Goal: Task Accomplishment & Management: Manage account settings

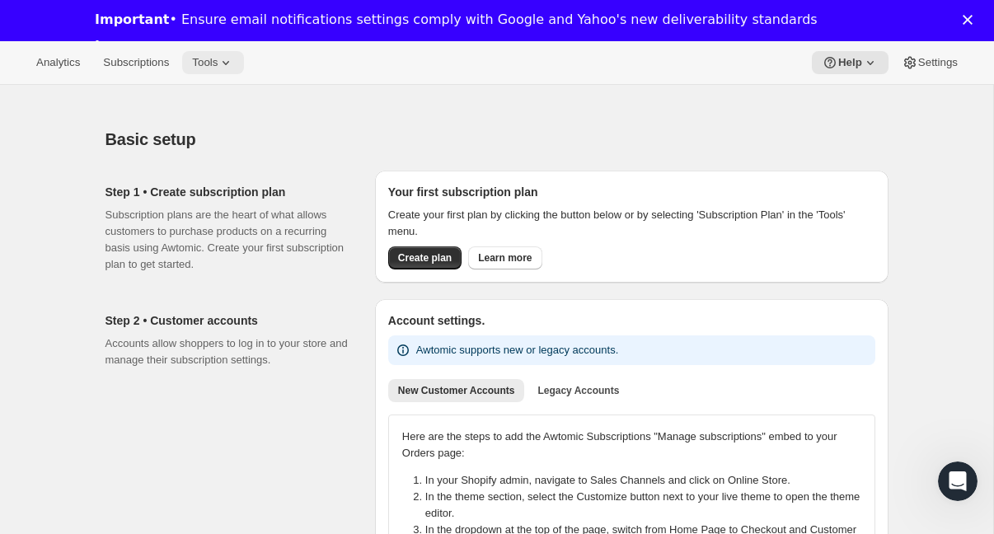
click at [212, 68] on span "Tools" at bounding box center [205, 62] width 26 height 13
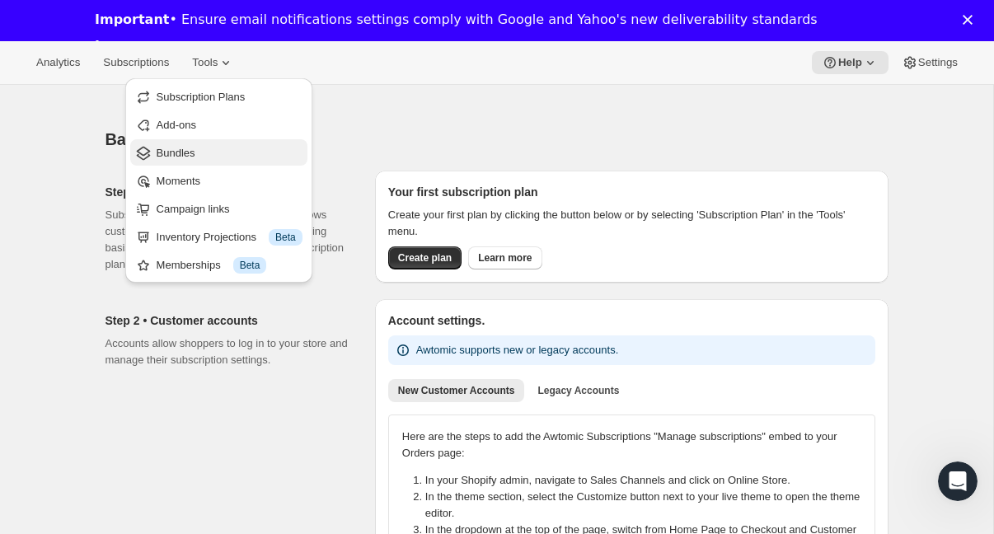
click at [198, 156] on span "Bundles" at bounding box center [230, 153] width 146 height 16
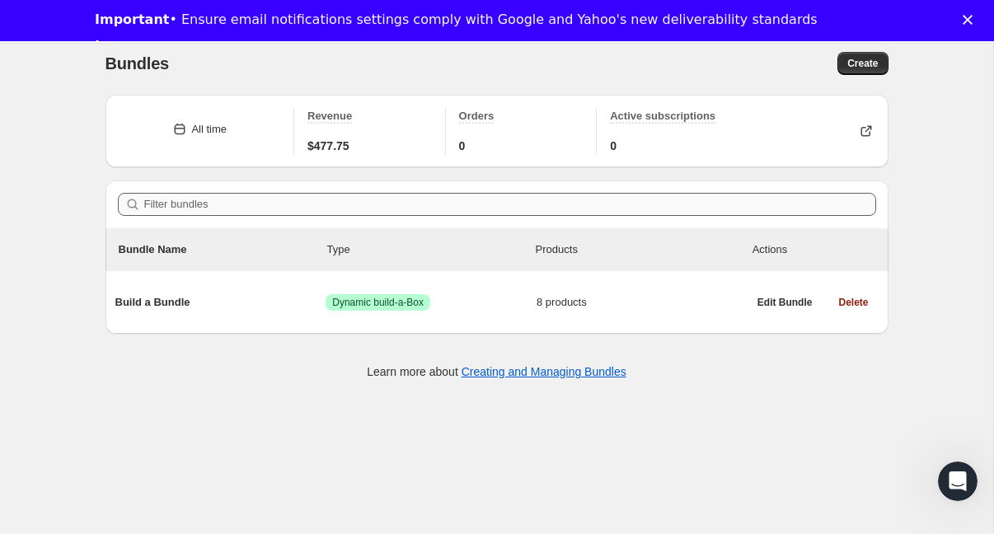
scroll to position [85, 0]
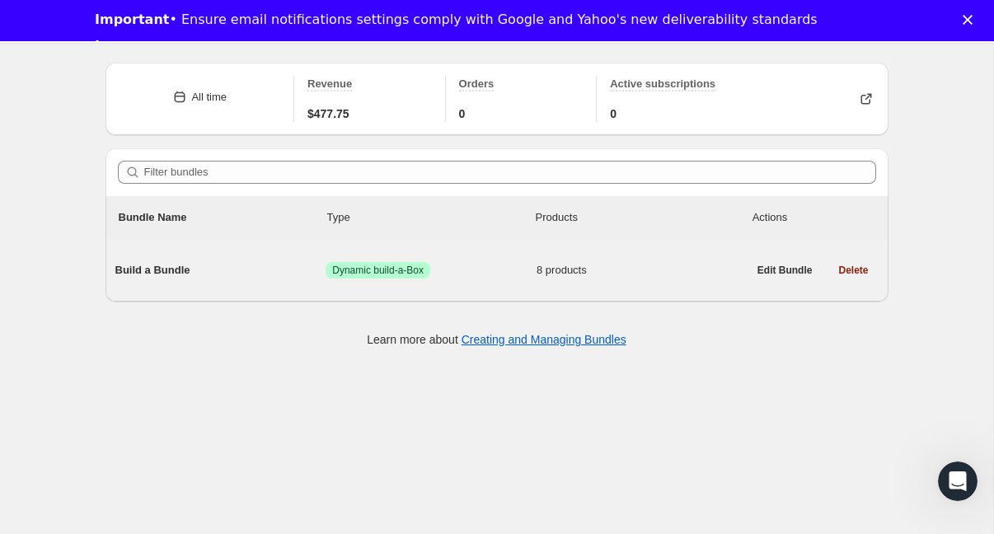
click at [284, 272] on span "Build a Bundle" at bounding box center [220, 270] width 211 height 16
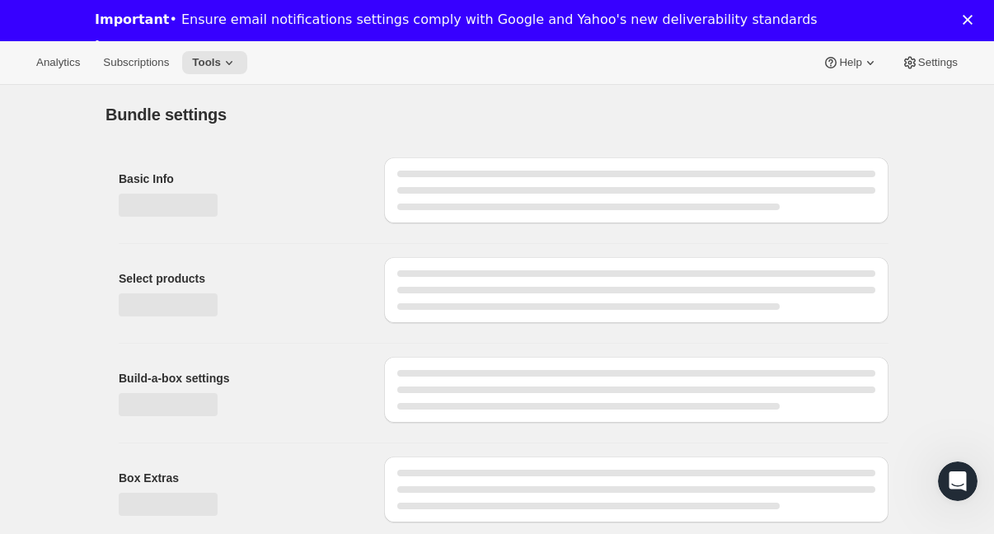
type input "Build a Bundle"
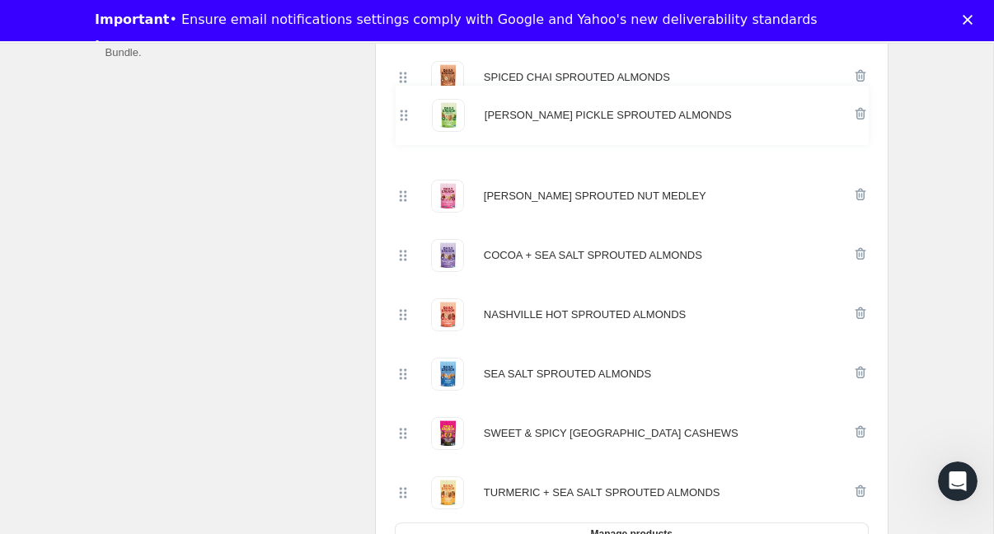
scroll to position [455, 0]
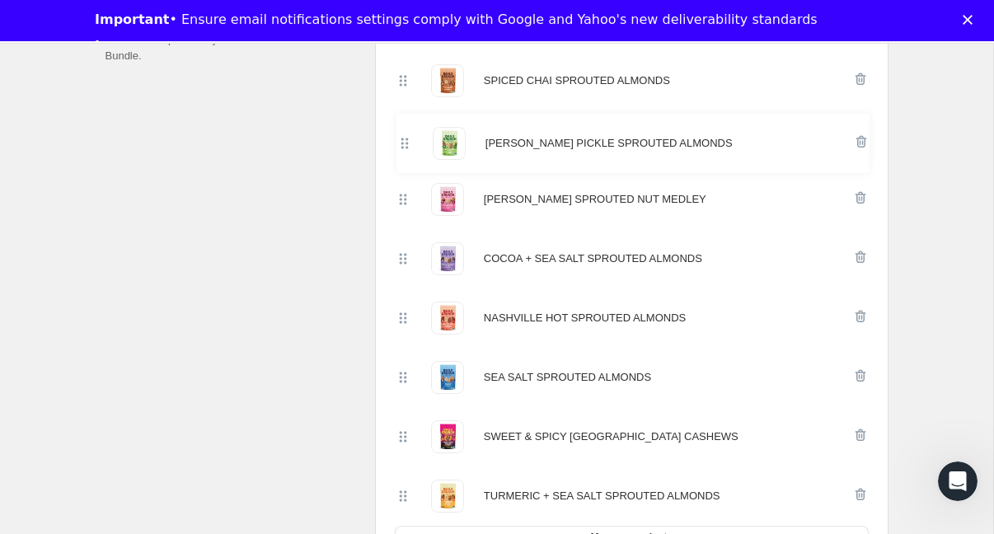
drag, startPoint x: 402, startPoint y: 230, endPoint x: 402, endPoint y: 132, distance: 98.1
click at [403, 133] on div "SPICED CHAI SPROUTED ALMONDS [PERSON_NAME] SPROUTED NUT MEDLEY COCOA + SEA SALT…" at bounding box center [632, 288] width 474 height 475
drag, startPoint x: 404, startPoint y: 256, endPoint x: 405, endPoint y: 193, distance: 62.7
click at [405, 193] on div "SPICED CHAI SPROUTED ALMONDS [PERSON_NAME] PICKLE SPROUTED ALMONDS [PERSON_NAME…" at bounding box center [632, 288] width 474 height 475
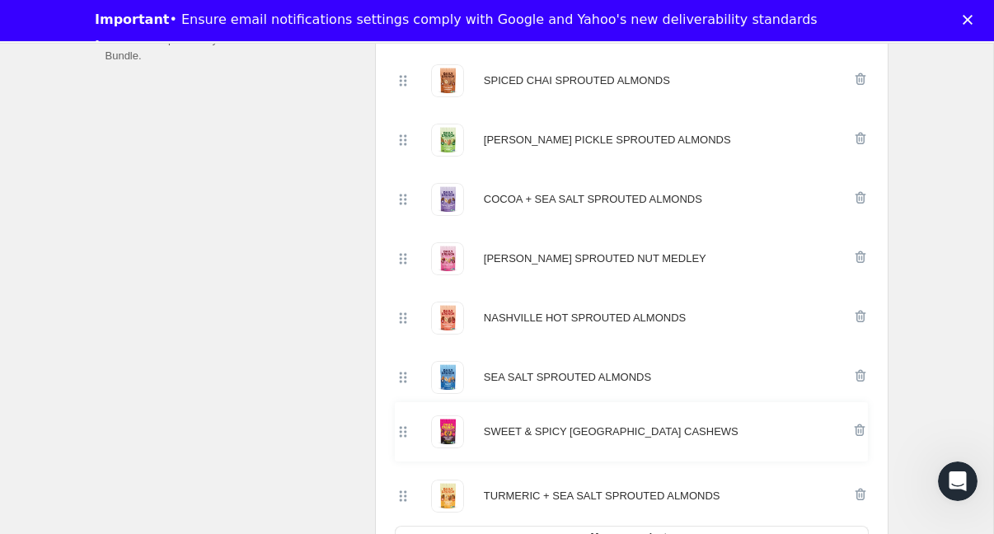
scroll to position [458, 0]
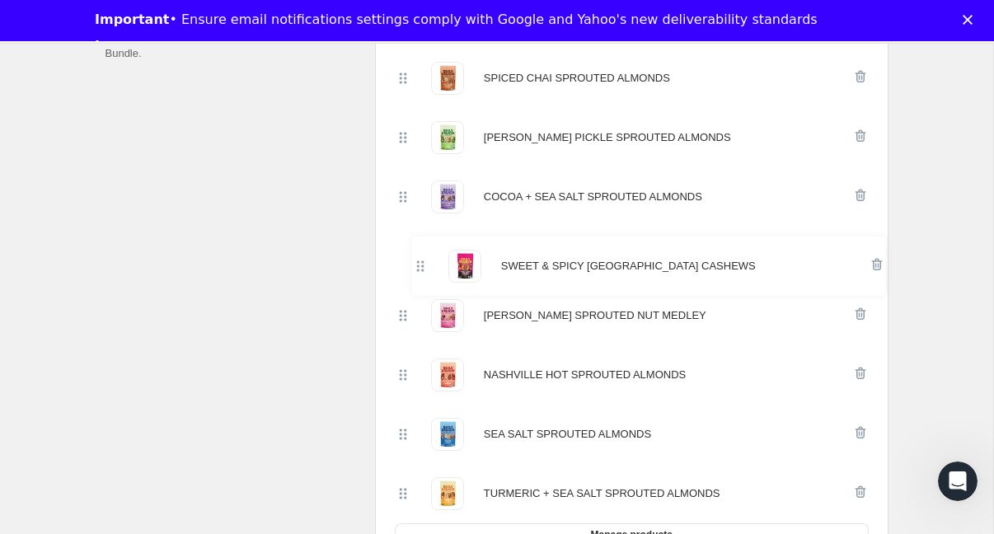
drag, startPoint x: 401, startPoint y: 426, endPoint x: 417, endPoint y: 250, distance: 177.2
click at [417, 250] on div "SPICED CHAI SPROUTED ALMONDS [PERSON_NAME] PICKLE SPROUTED ALMONDS COCOA + SEA …" at bounding box center [632, 286] width 474 height 475
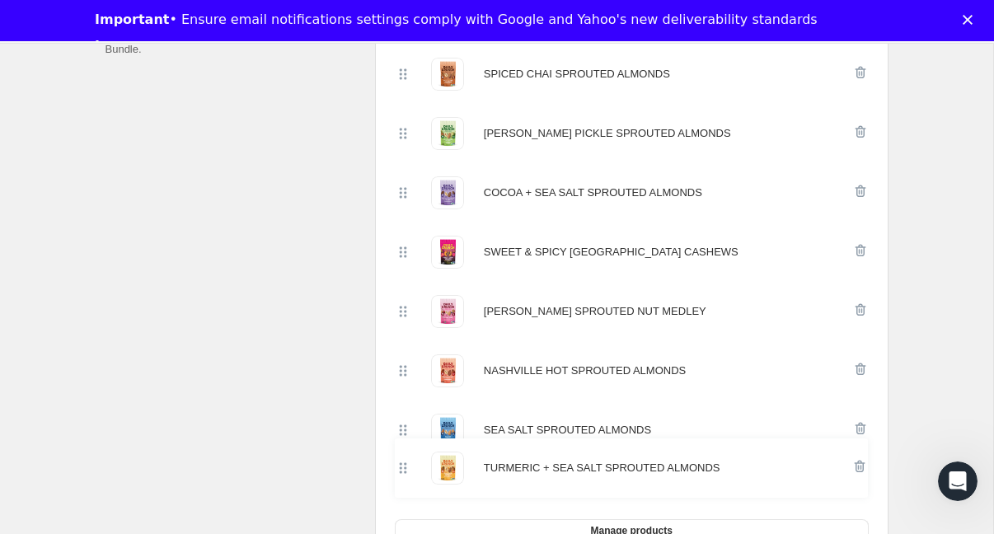
scroll to position [465, 0]
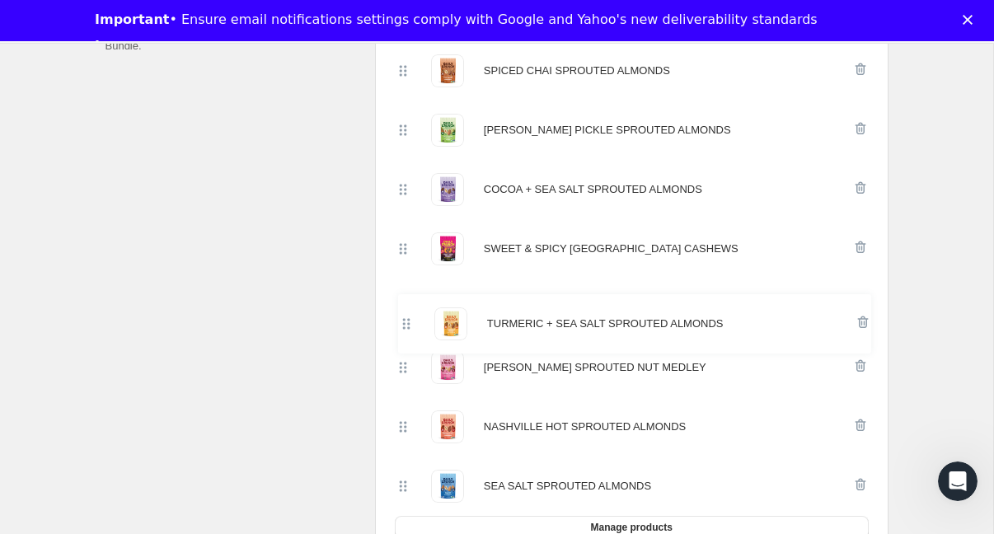
drag, startPoint x: 400, startPoint y: 498, endPoint x: 402, endPoint y: 322, distance: 175.7
click at [403, 322] on div "SPICED CHAI SPROUTED ALMONDS [PERSON_NAME] PICKLE SPROUTED ALMONDS COCOA + SEA …" at bounding box center [632, 278] width 474 height 475
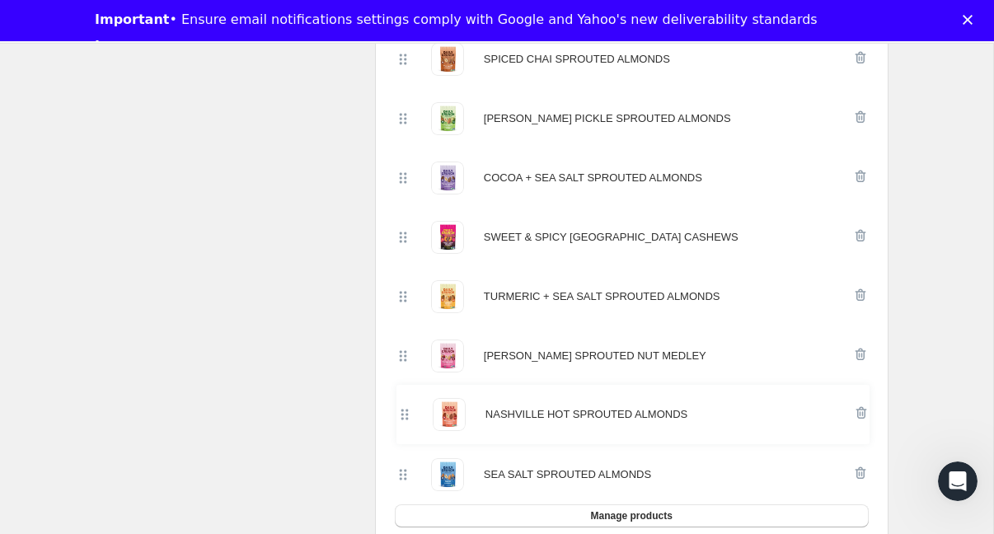
drag, startPoint x: 400, startPoint y: 435, endPoint x: 401, endPoint y: 423, distance: 12.4
click at [402, 424] on div "SPICED CHAI SPROUTED ALMONDS [PERSON_NAME] PICKLE SPROUTED ALMONDS COCOA + SEA …" at bounding box center [632, 267] width 474 height 475
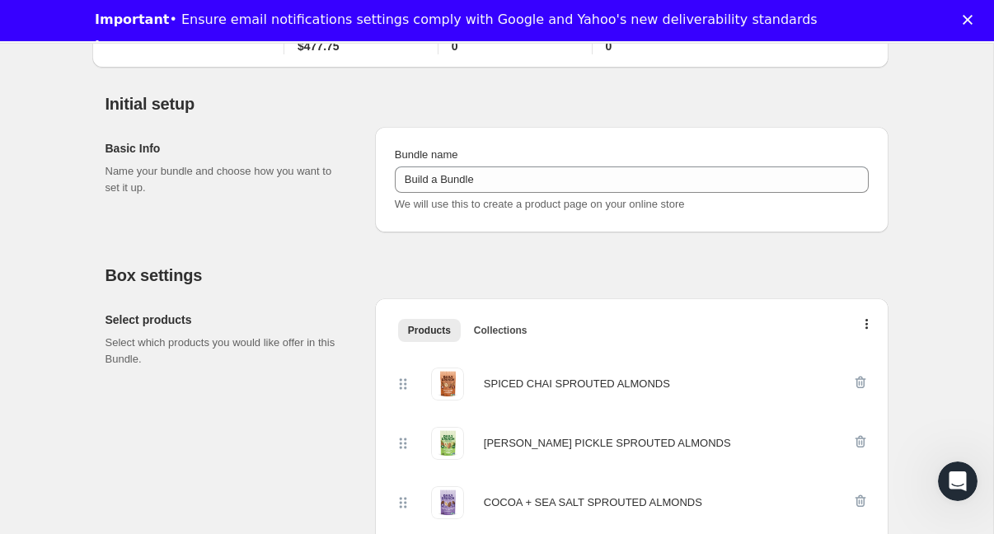
scroll to position [0, 0]
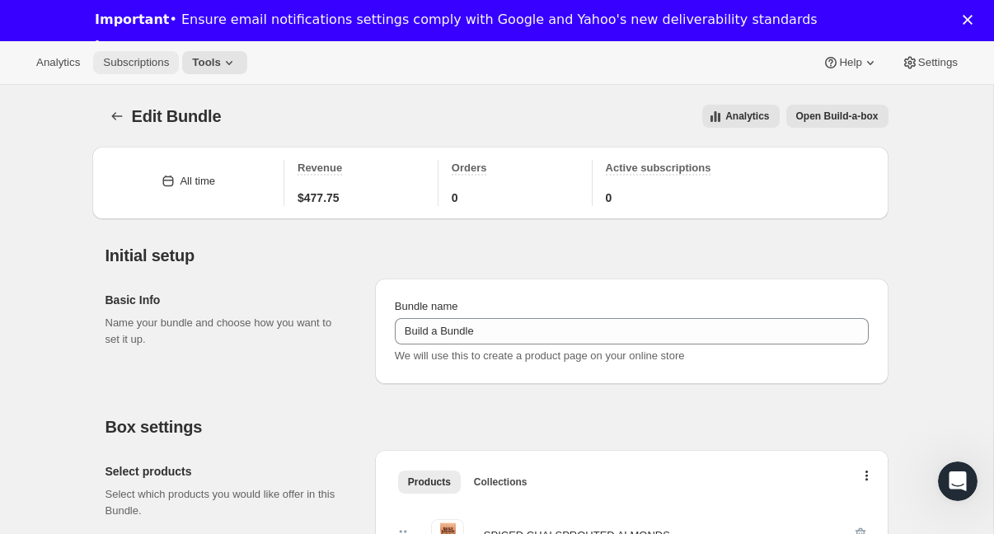
click at [151, 72] on button "Subscriptions" at bounding box center [136, 62] width 86 height 23
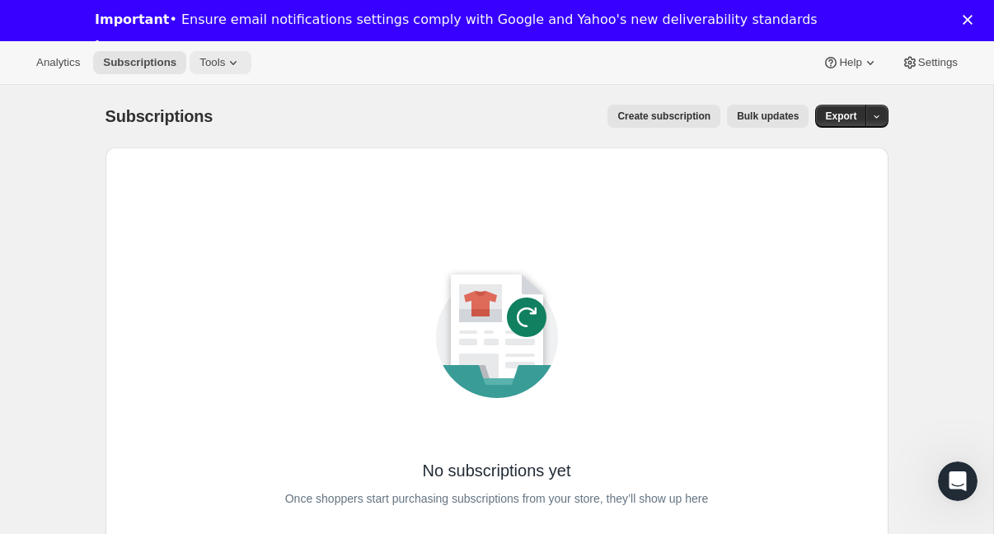
click at [216, 60] on span "Tools" at bounding box center [213, 62] width 26 height 13
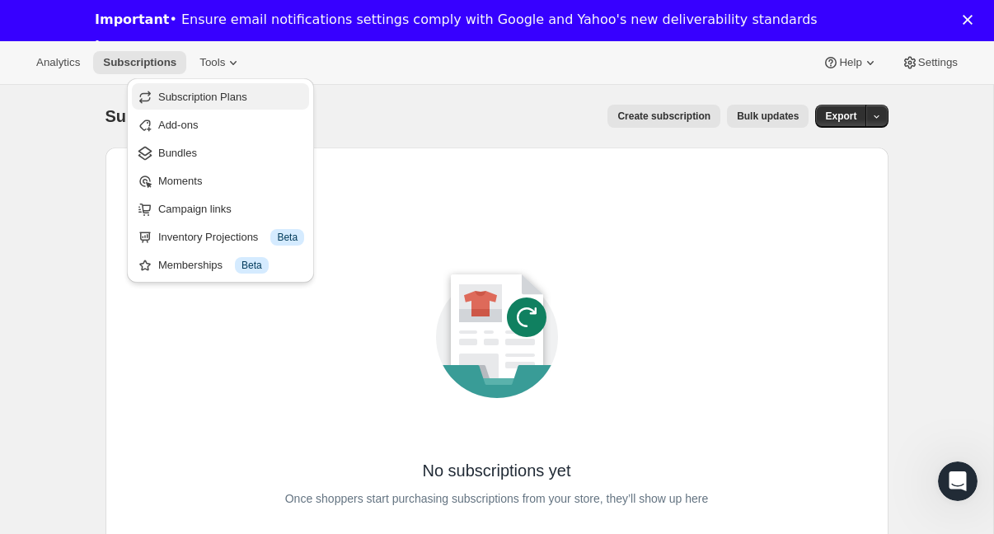
click at [242, 105] on span "Subscription Plans" at bounding box center [231, 97] width 146 height 16
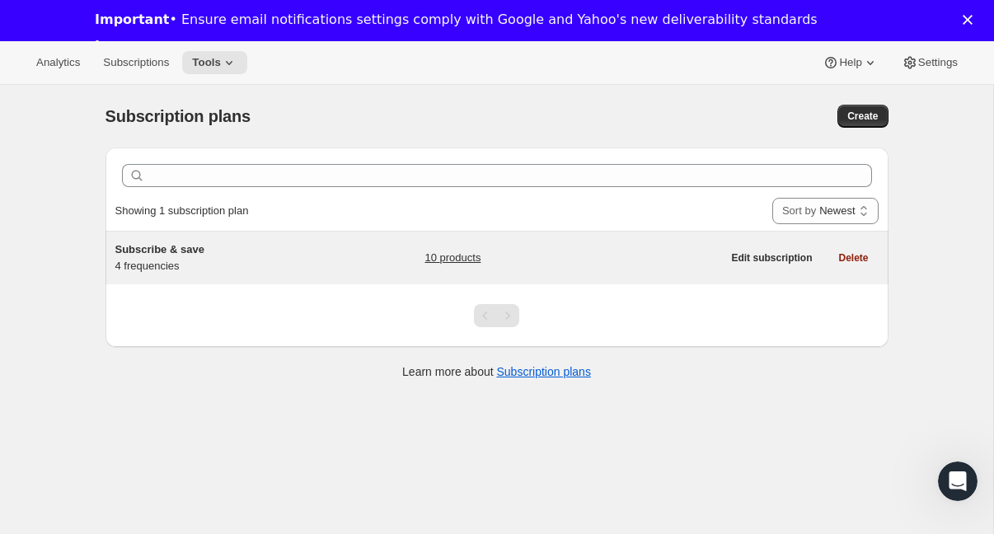
click at [290, 260] on div "Subscribe & save 4 frequencies" at bounding box center [218, 258] width 206 height 33
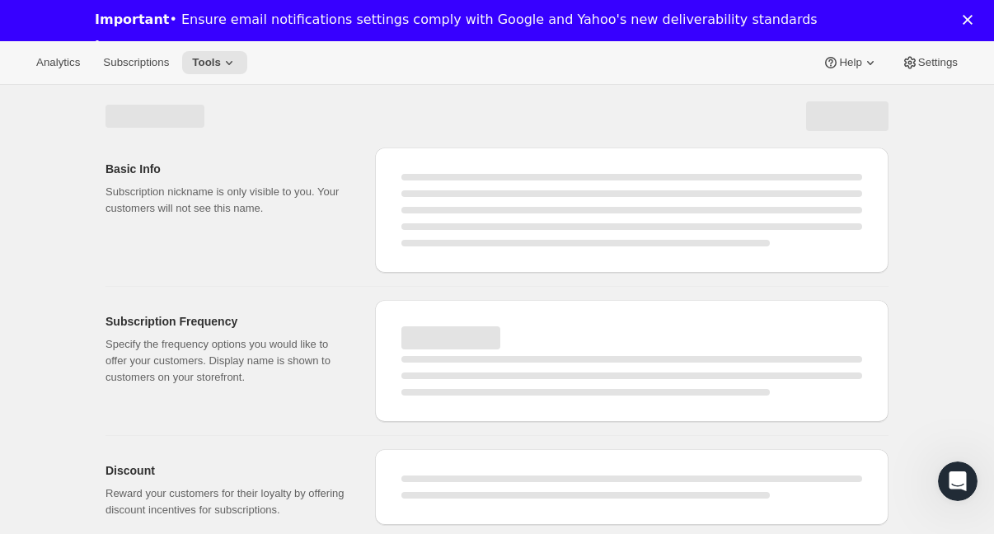
select select "WEEK"
select select "MONTH"
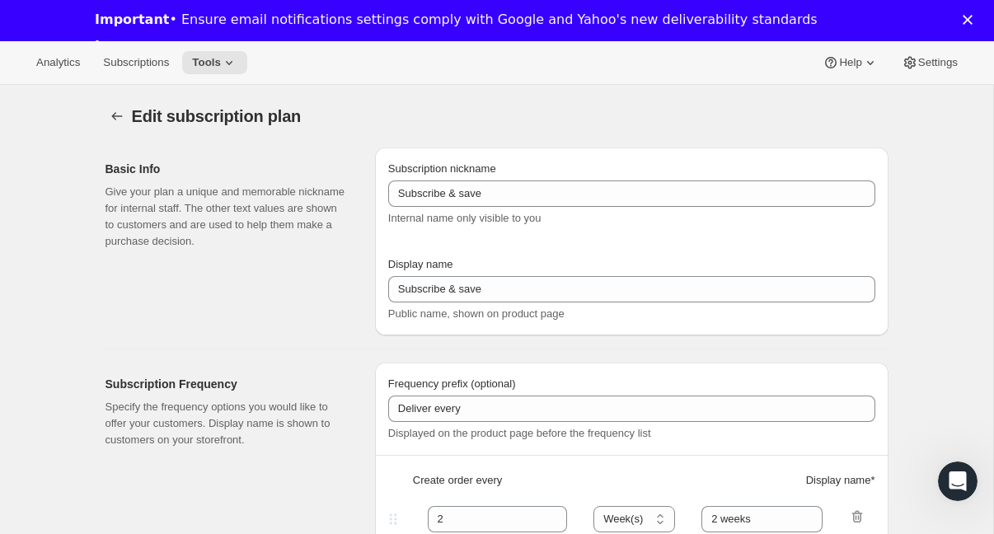
type input "Subscribe & Save 10%"
type input "4"
type input "4 weeks"
type input "6"
select select "WEEK"
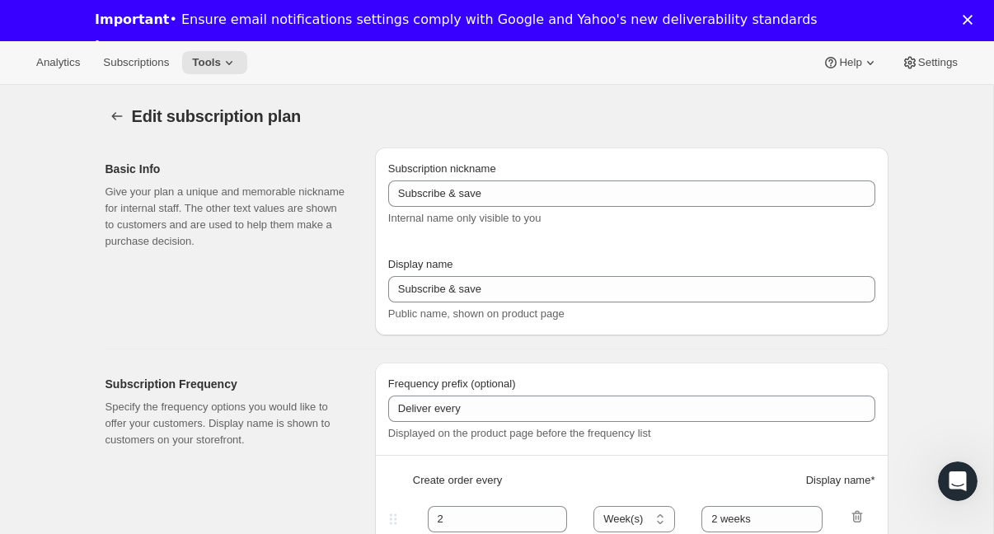
type input "6 weeks"
type input "10"
select select "WEEK"
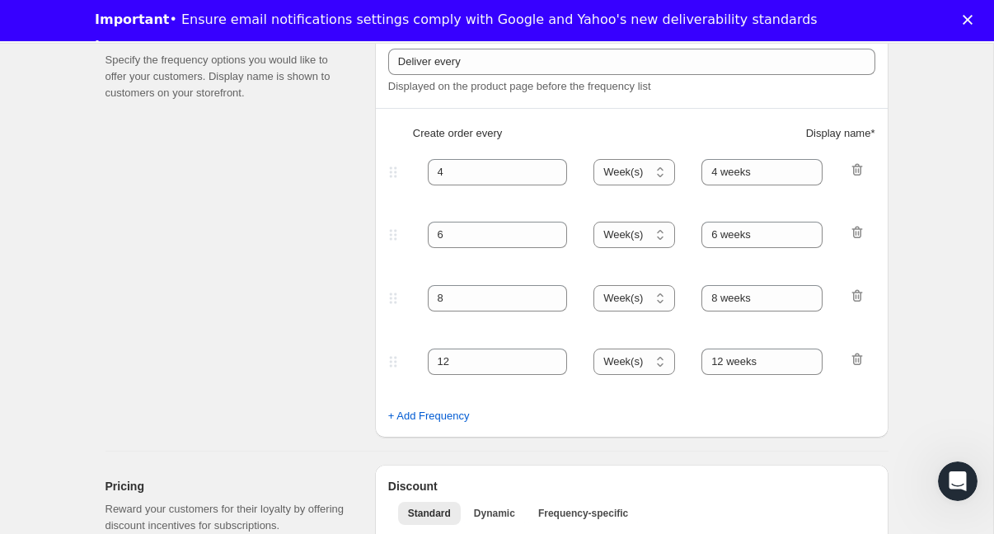
scroll to position [346, 0]
click at [858, 364] on icon "button" at bounding box center [857, 360] width 16 height 16
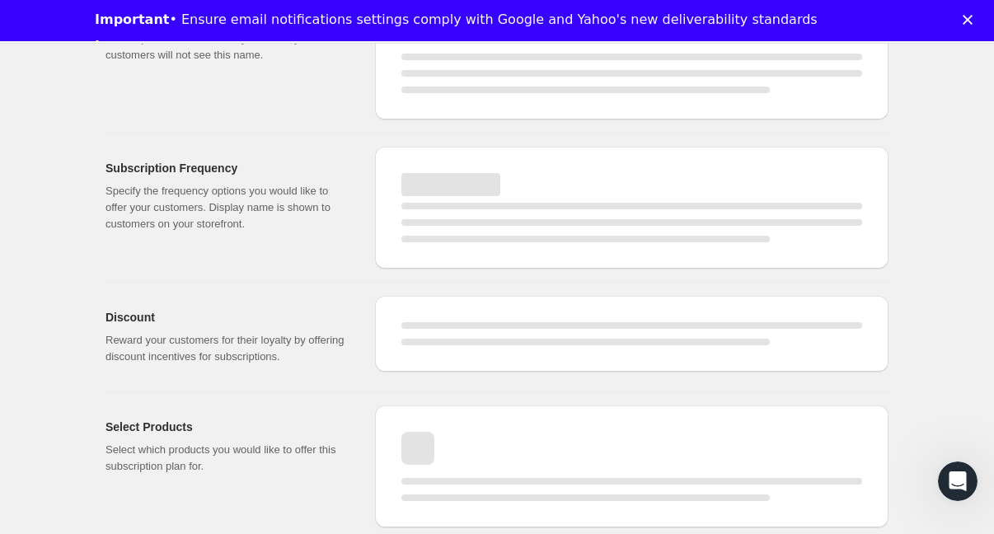
select select "WEEK"
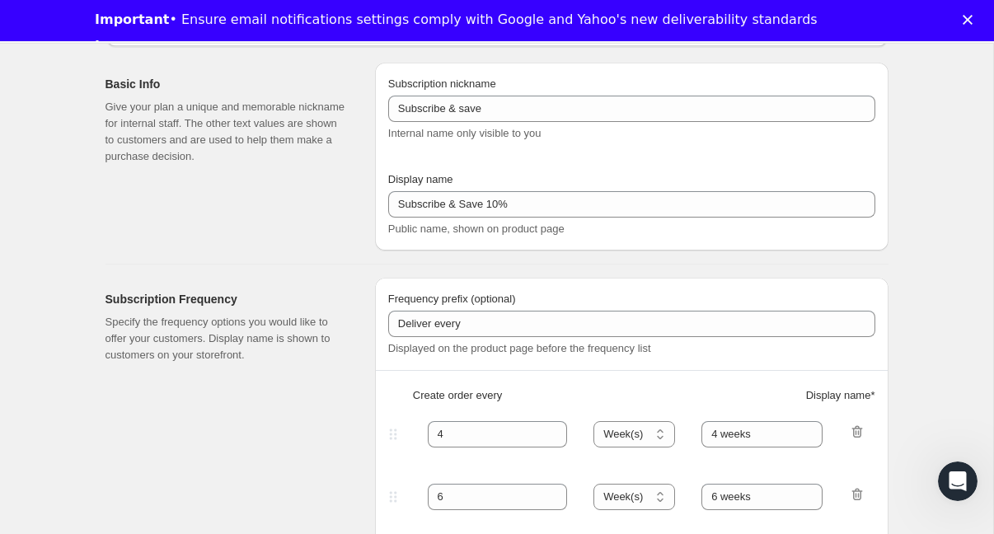
scroll to position [0, 0]
